Goal: Navigation & Orientation: Find specific page/section

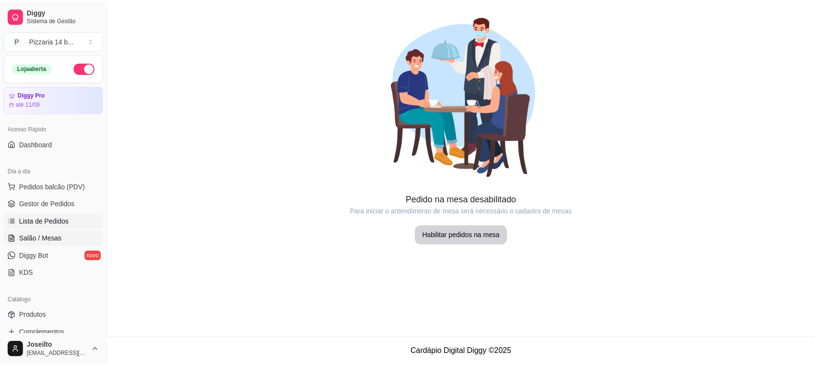
scroll to position [87, 0]
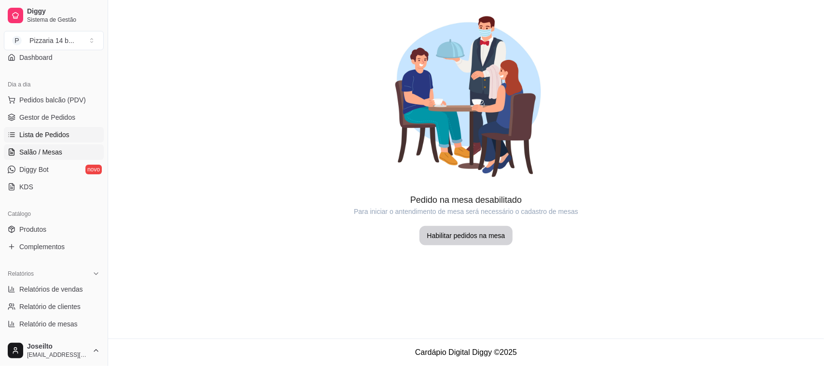
click at [56, 130] on span "Lista de Pedidos" at bounding box center [44, 135] width 50 height 10
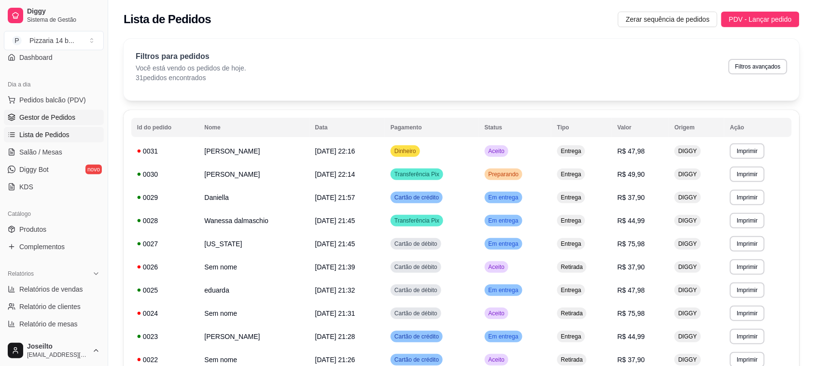
click at [56, 110] on link "Gestor de Pedidos" at bounding box center [54, 117] width 100 height 15
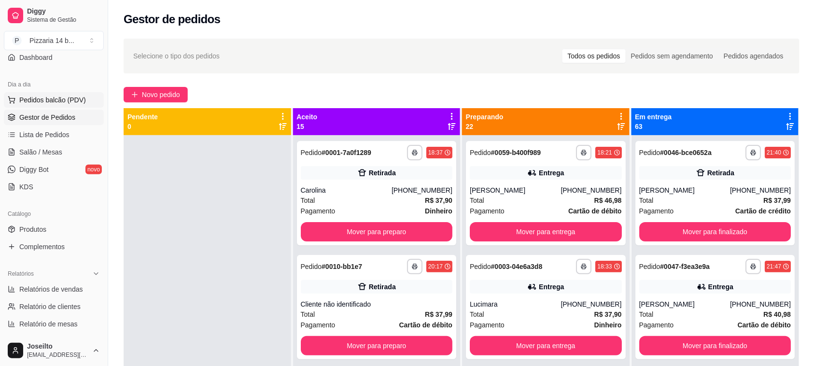
click at [57, 100] on span "Pedidos balcão (PDV)" at bounding box center [52, 100] width 67 height 10
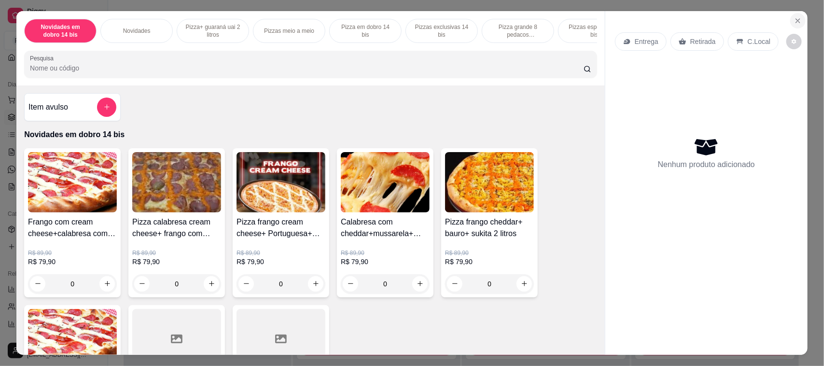
click at [800, 18] on button "Close" at bounding box center [797, 20] width 15 height 15
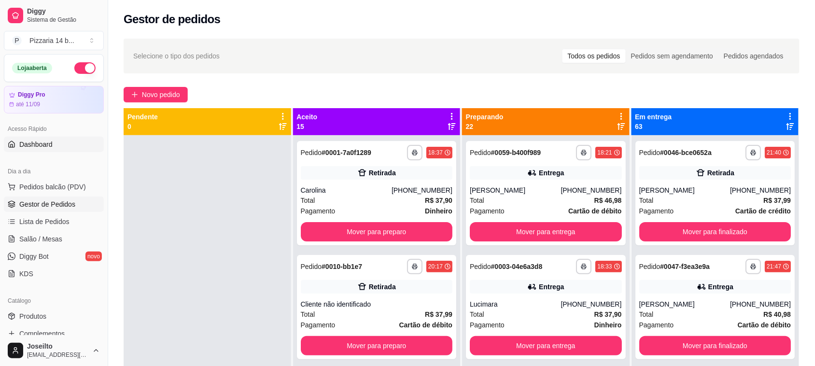
click at [36, 150] on link "Dashboard" at bounding box center [54, 144] width 100 height 15
